Goal: Find specific page/section: Find specific page/section

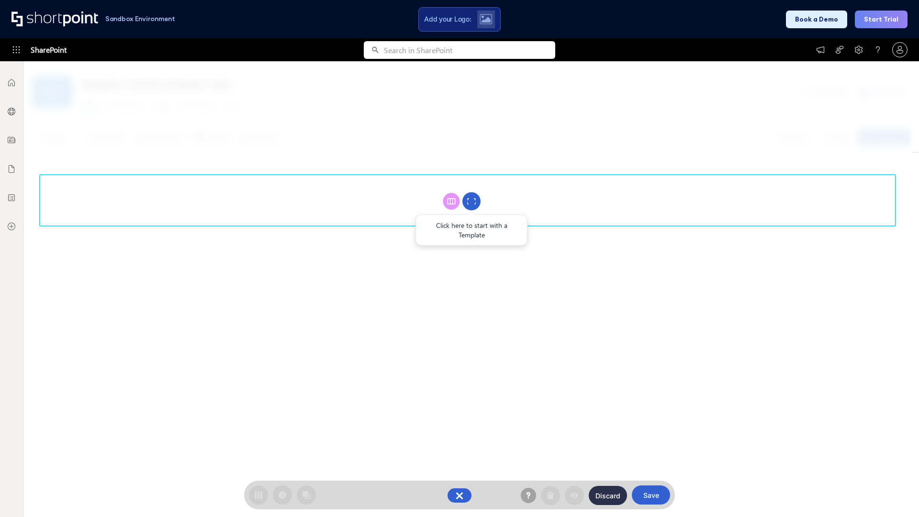
click at [472, 201] on circle at bounding box center [472, 201] width 18 height 18
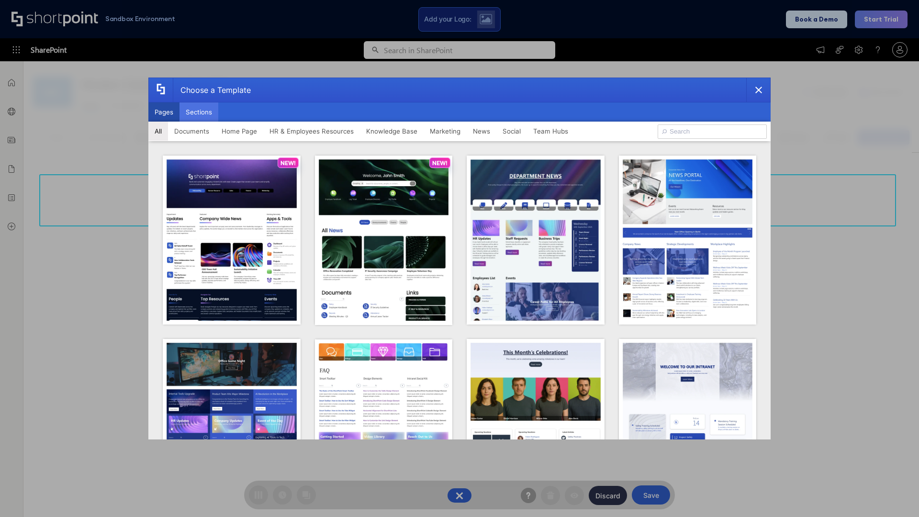
click at [199, 112] on button "Sections" at bounding box center [199, 111] width 39 height 19
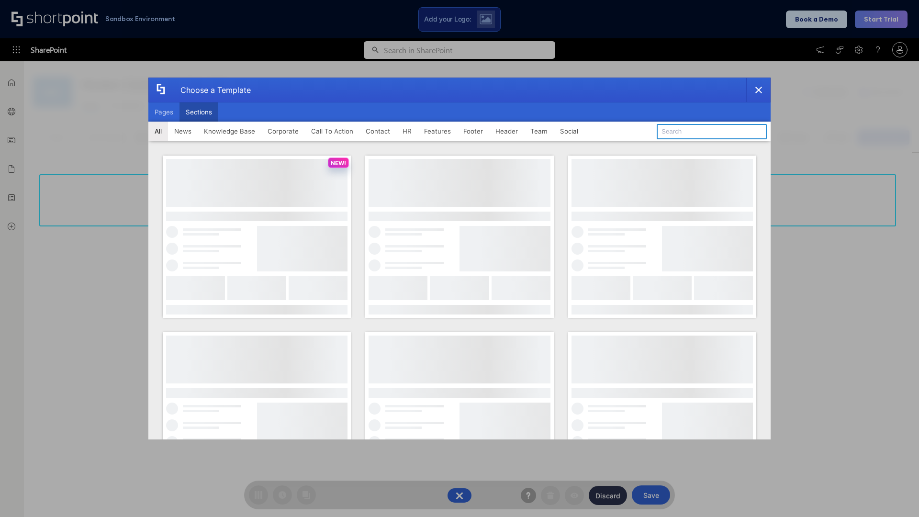
type input "Teams Kit 1"
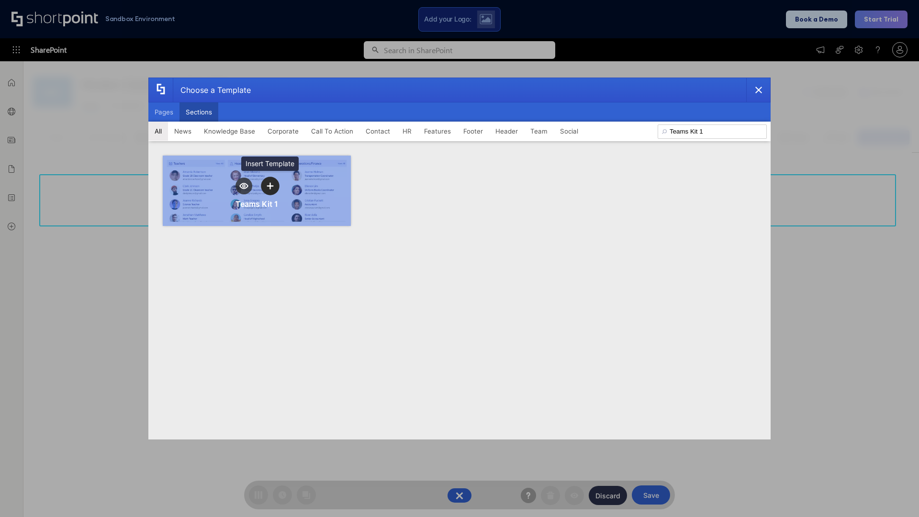
click at [270, 186] on icon "template selector" at bounding box center [270, 185] width 7 height 7
